Goal: Task Accomplishment & Management: Manage account settings

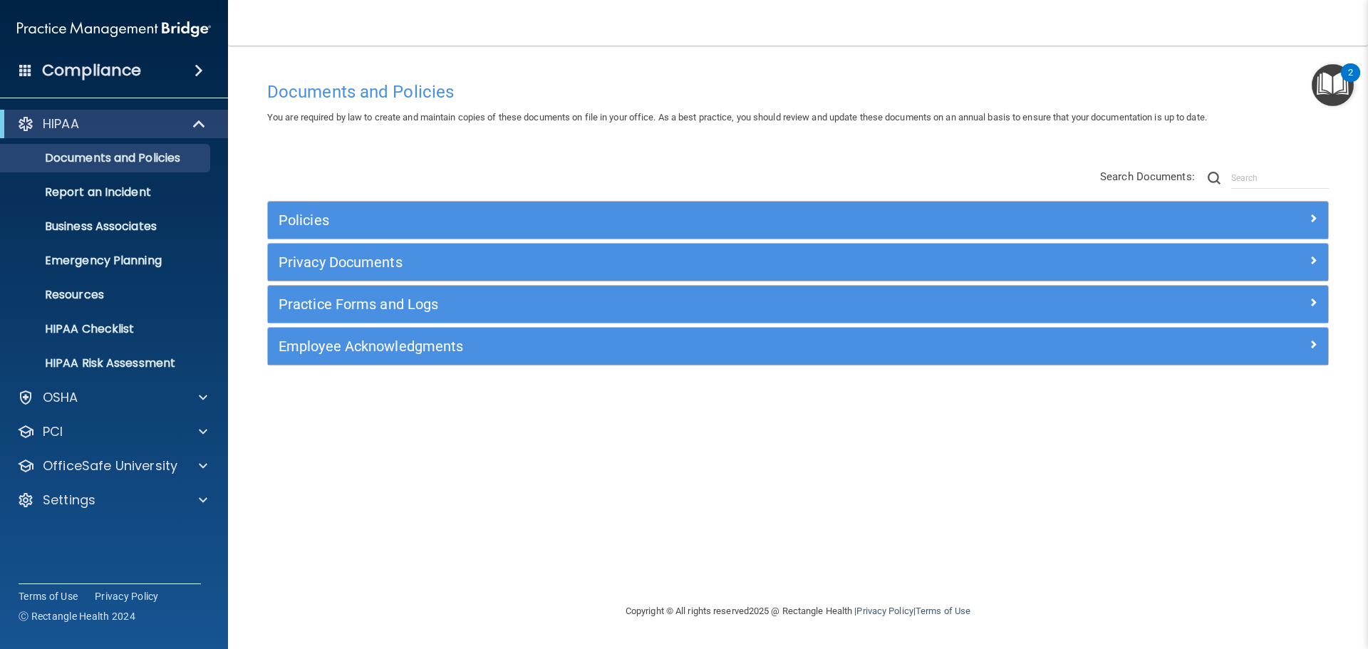
click at [119, 514] on div "HIPAA Documents and Policies Report an Incident Business Associates Emergency P…" at bounding box center [114, 315] width 229 height 422
click at [119, 491] on div "Settings" at bounding box center [114, 500] width 229 height 29
click at [68, 505] on p "Settings" at bounding box center [69, 500] width 53 height 17
click at [78, 573] on p "My Users" at bounding box center [106, 569] width 195 height 14
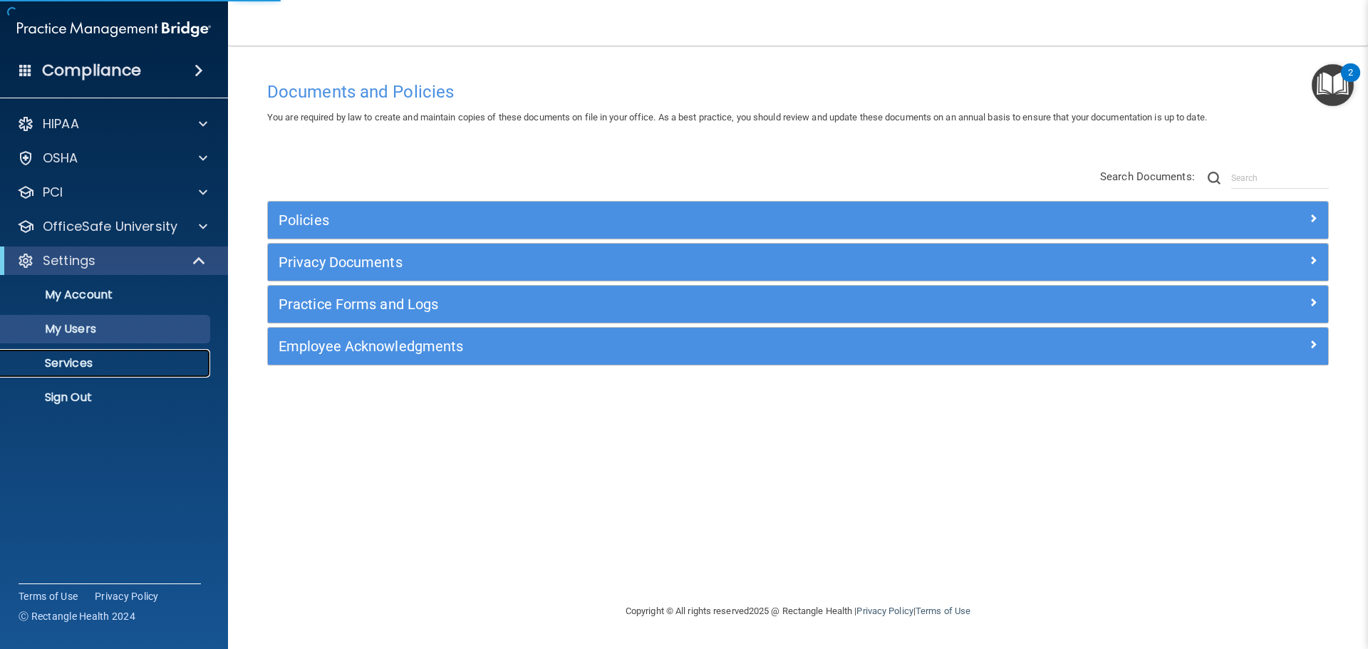
select select "20"
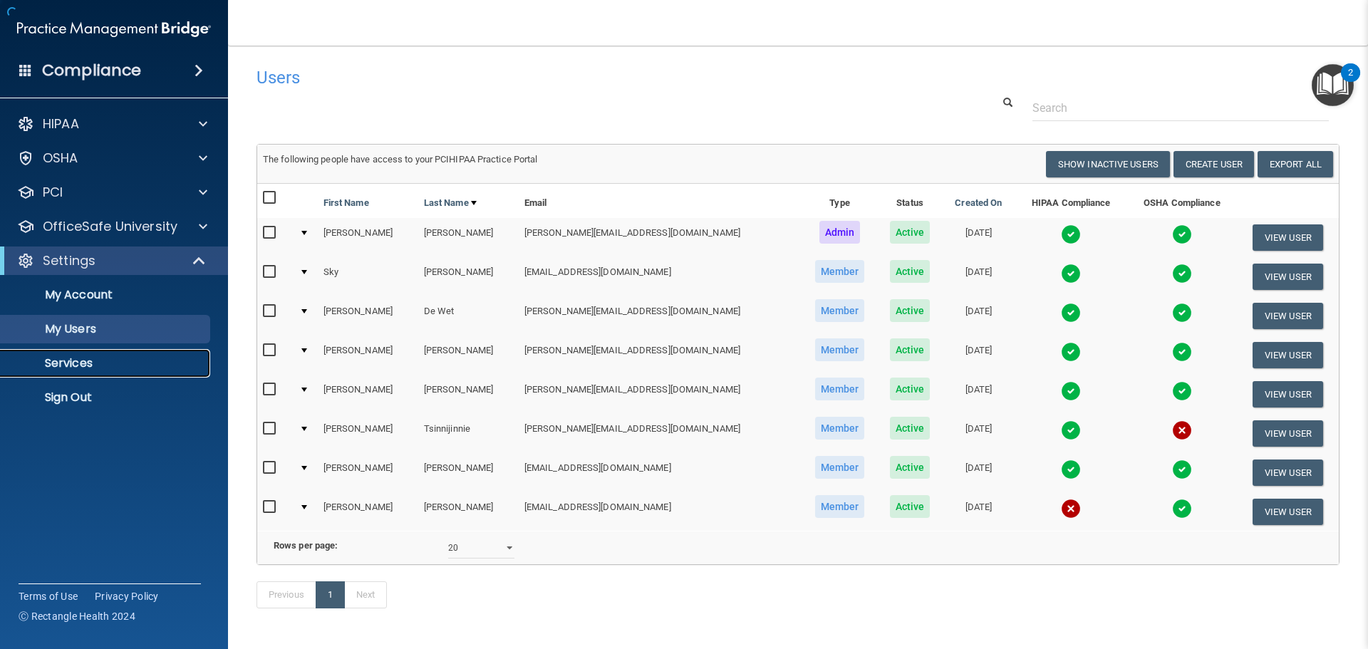
click at [73, 365] on p "Services" at bounding box center [106, 363] width 195 height 14
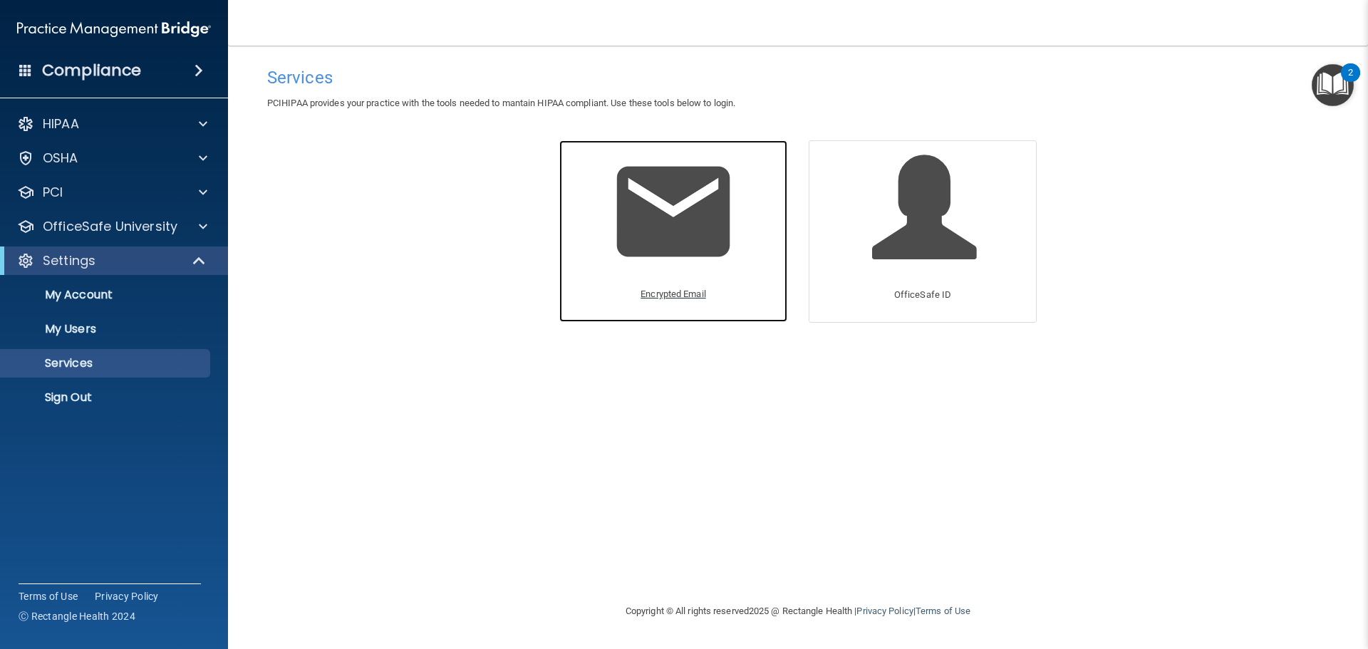
click at [706, 223] on img at bounding box center [673, 211] width 135 height 135
